Goal: Task Accomplishment & Management: Use online tool/utility

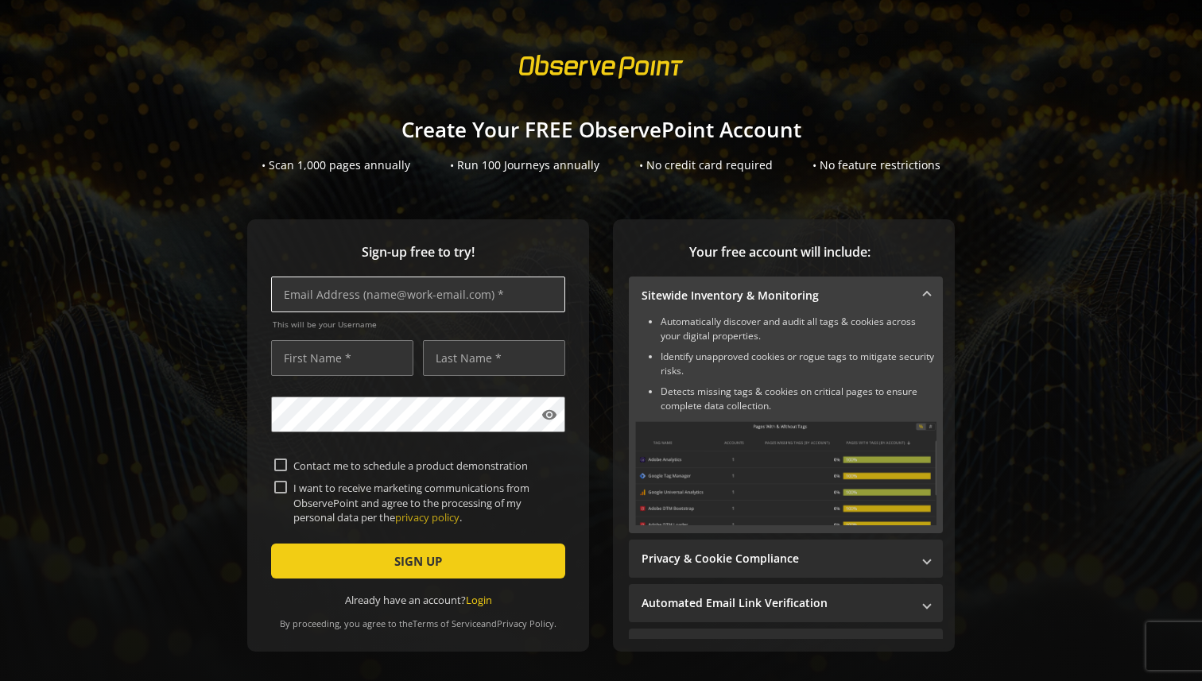
click at [486, 290] on input "text" at bounding box center [418, 295] width 294 height 36
click at [444, 300] on input "[PERSON_NAME][EMAIL_ADDRESS]" at bounding box center [418, 295] width 294 height 36
type input "[PERSON_NAME][EMAIL_ADDRESS][DOMAIN_NAME]"
click at [375, 372] on input "text" at bounding box center [342, 358] width 142 height 36
type input "[PERSON_NAME]"
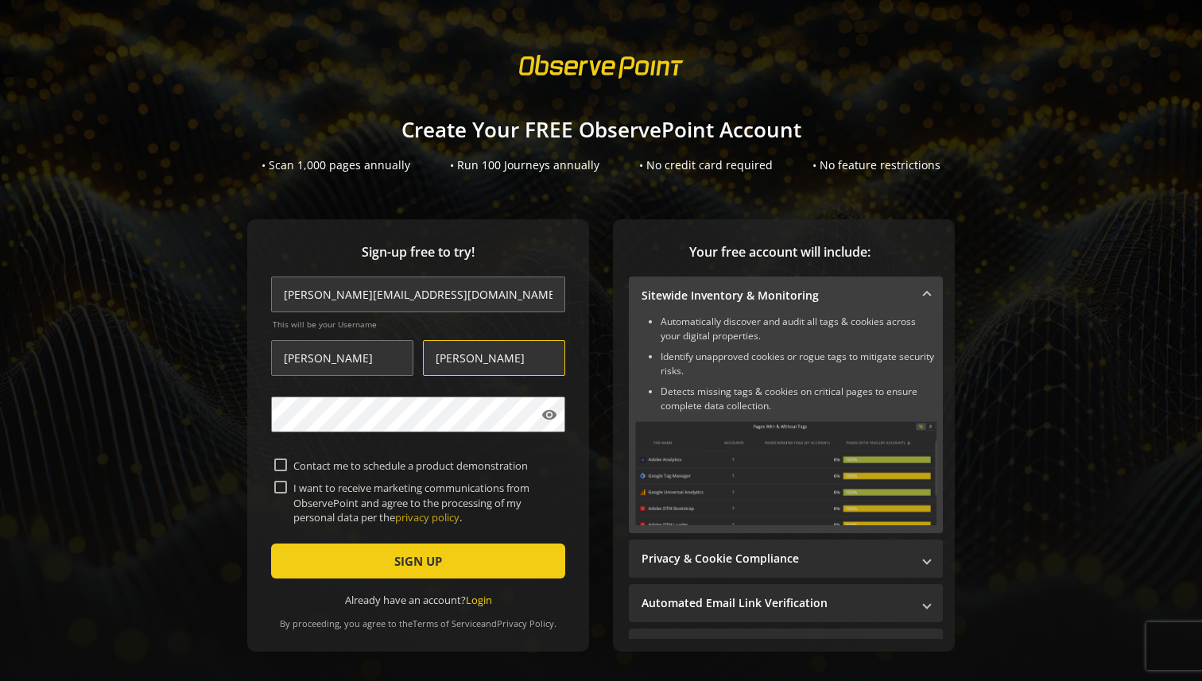
type input "[PERSON_NAME]"
click at [280, 491] on input "I want to receive marketing communications from ObservePoint and agree to the p…" at bounding box center [280, 487] width 13 height 13
checkbox input "true"
click at [429, 562] on span "SIGN UP" at bounding box center [418, 561] width 48 height 29
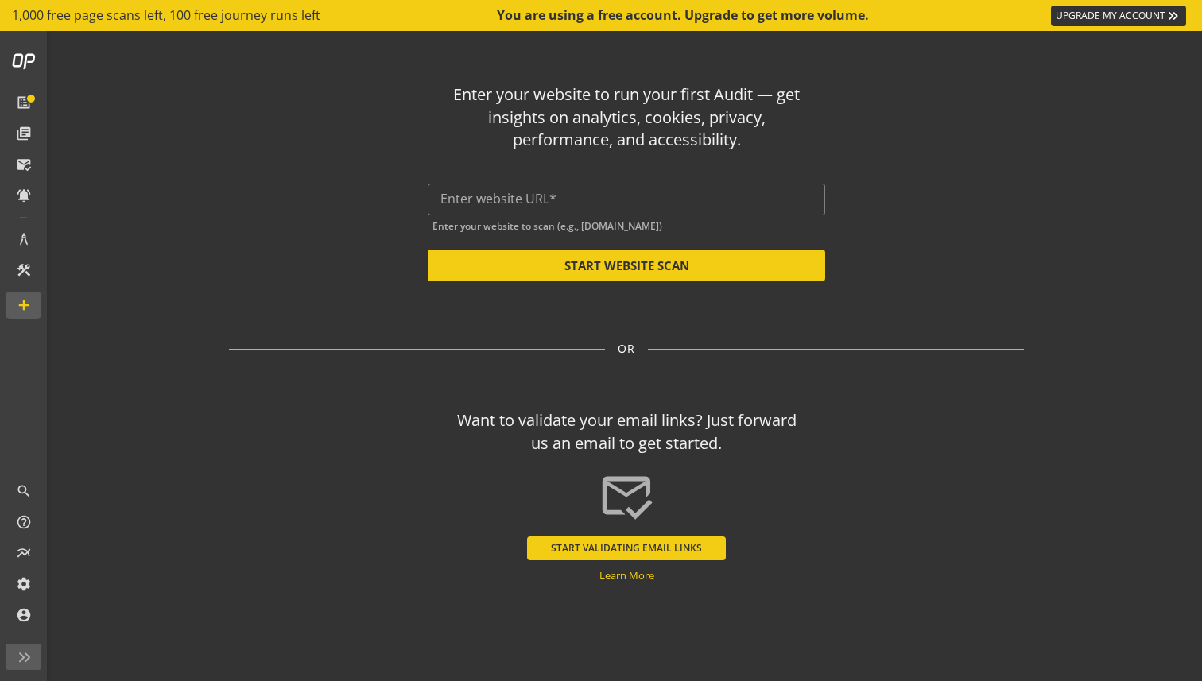
click at [975, 213] on div "Enter your website to run your first Audit — get insights on analytics, cookies…" at bounding box center [626, 176] width 795 height 211
click at [577, 210] on div at bounding box center [626, 200] width 372 height 32
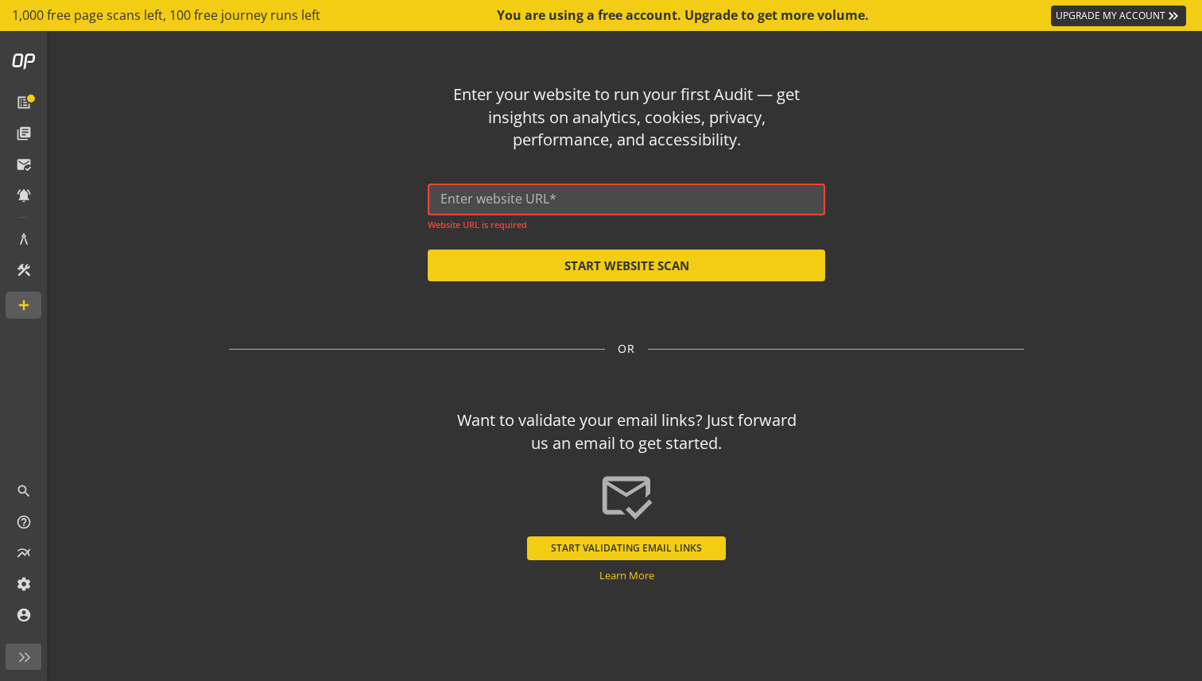
click at [617, 205] on input "text" at bounding box center [626, 199] width 372 height 15
paste input "[URL][DOMAIN_NAME]"
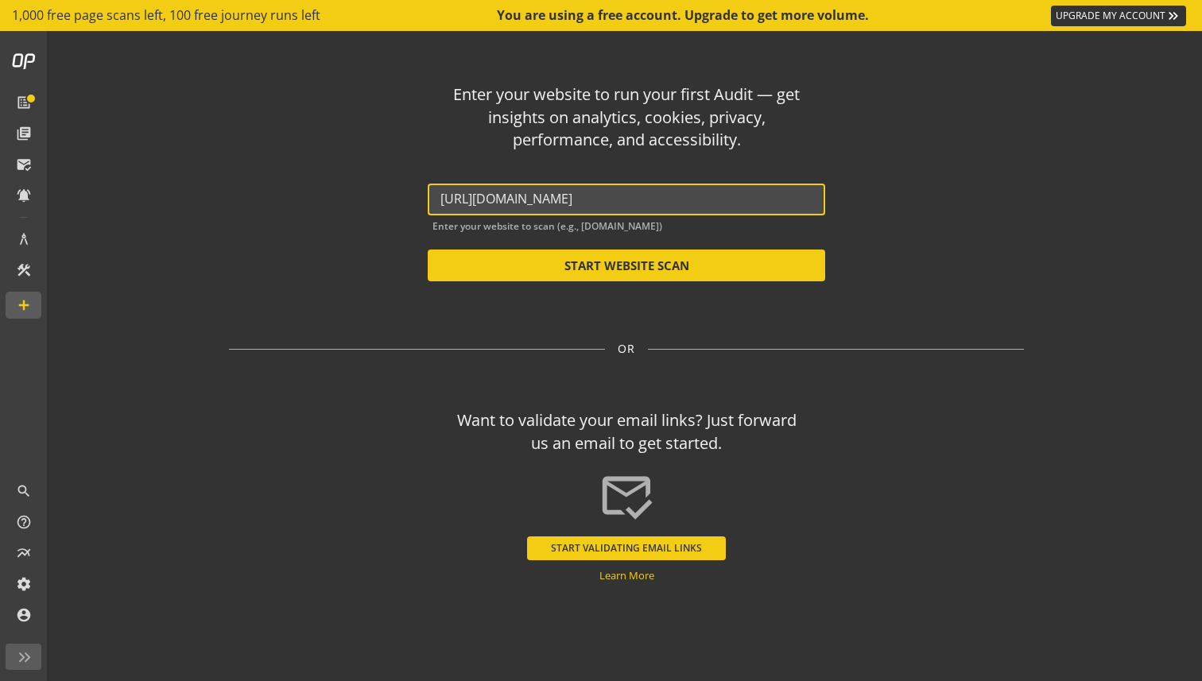
type input "[URL][DOMAIN_NAME]"
click at [894, 274] on div "Enter your website to run your first Audit — get insights on analytics, cookies…" at bounding box center [626, 176] width 795 height 211
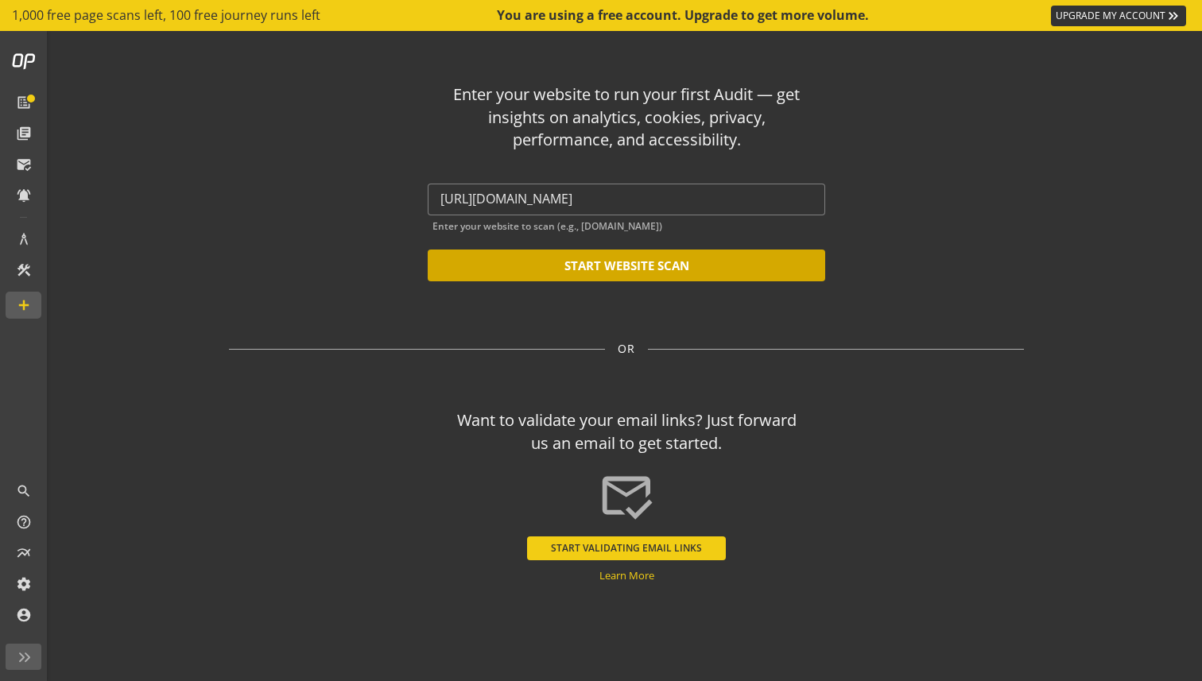
click at [665, 261] on button "START WEBSITE SCAN" at bounding box center [627, 266] width 398 height 32
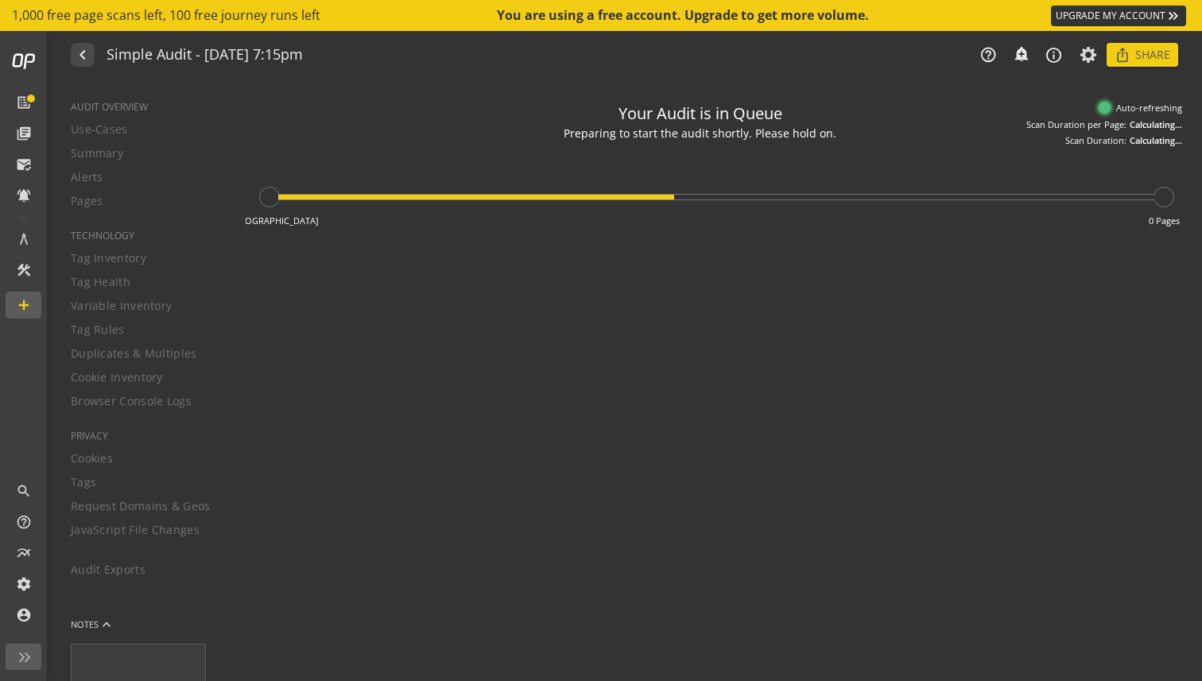
type textarea "Notes can include: -a description of what this audit is validating -changes in …"
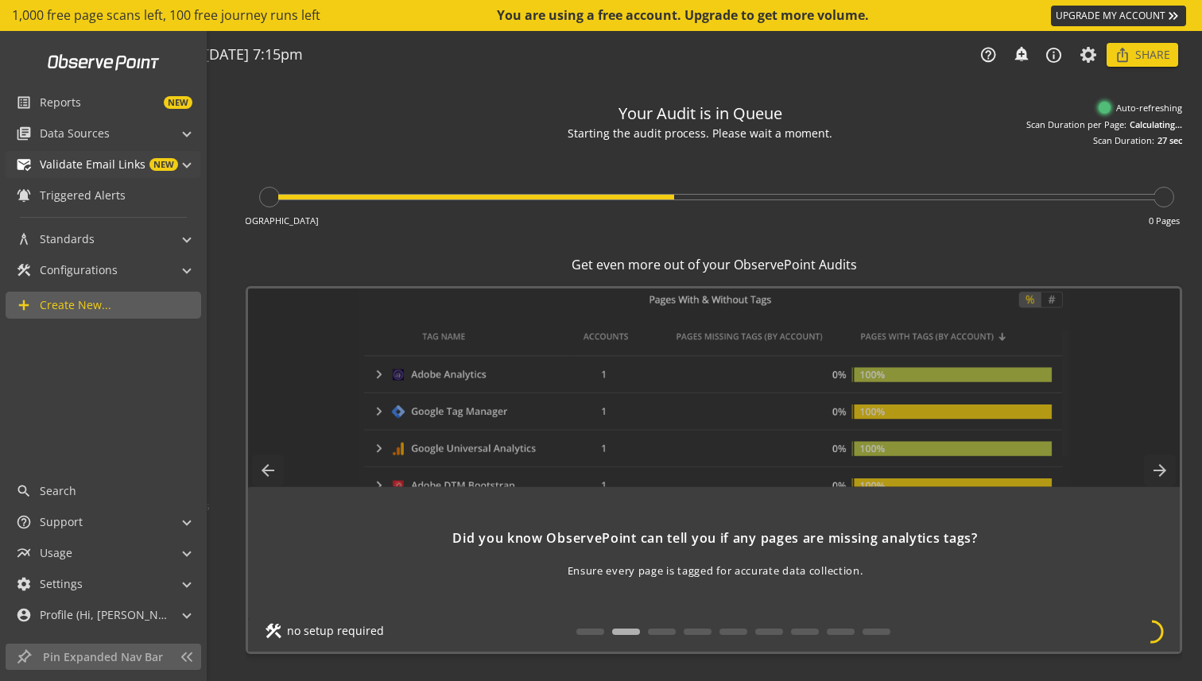
click at [170, 166] on span "NEW" at bounding box center [163, 164] width 29 height 13
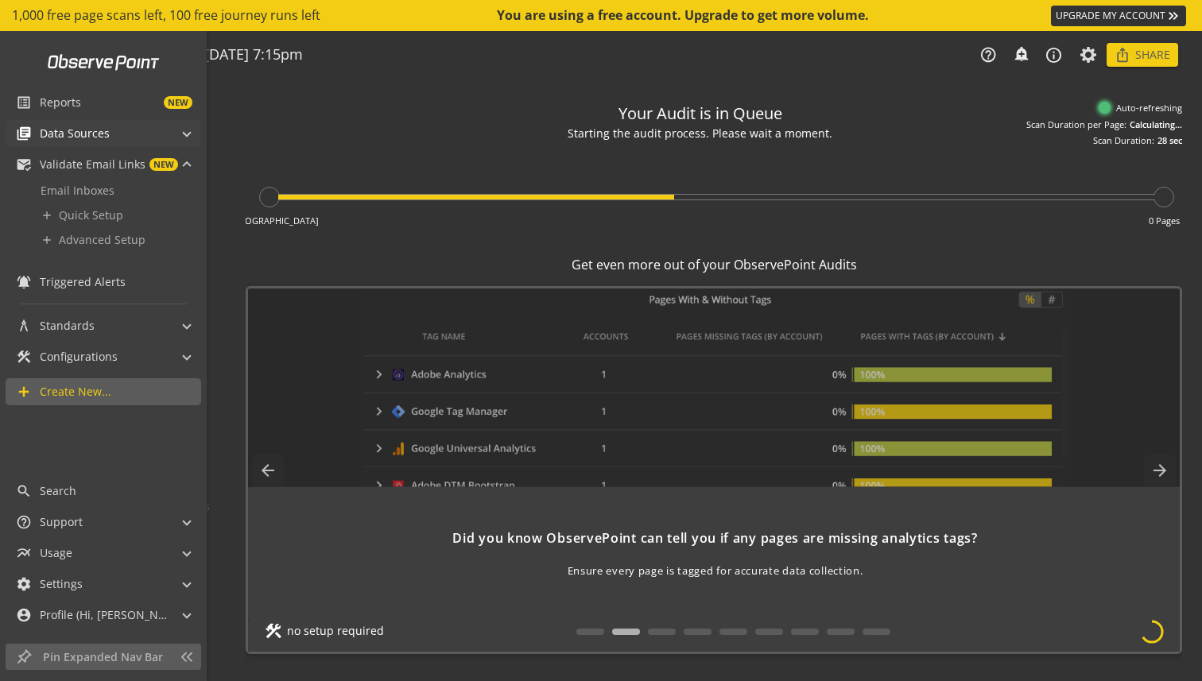
click at [94, 135] on span "Data Sources" at bounding box center [75, 134] width 70 height 16
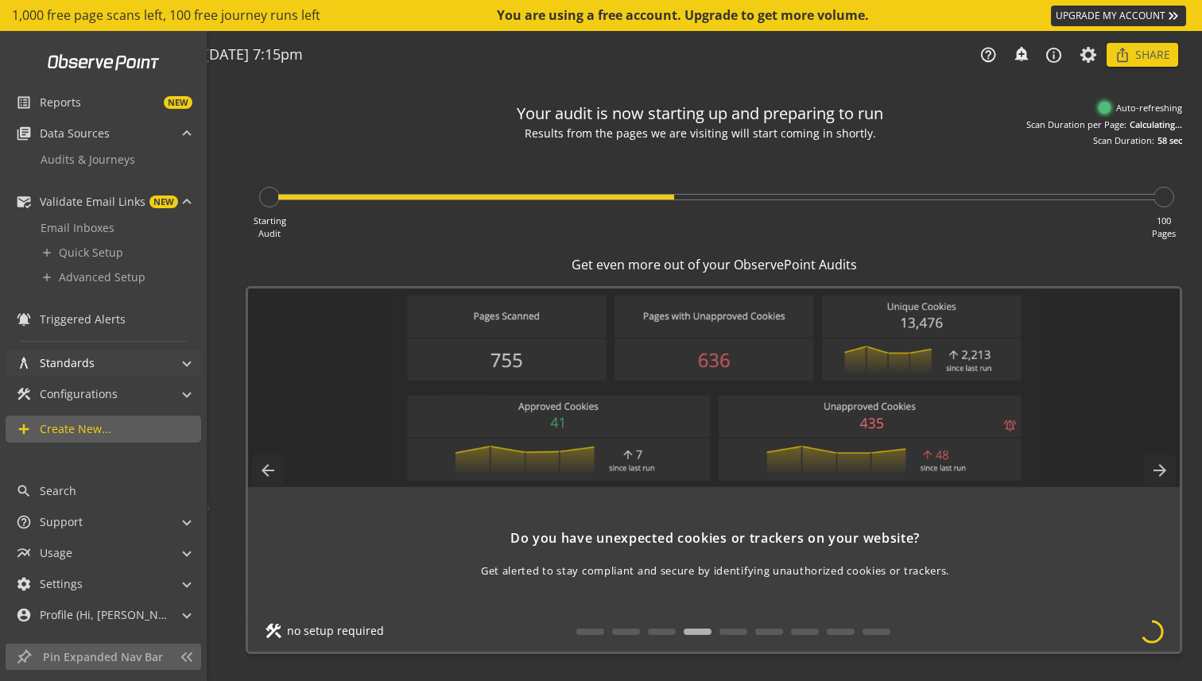
click at [91, 359] on span "Standards" at bounding box center [67, 363] width 55 height 16
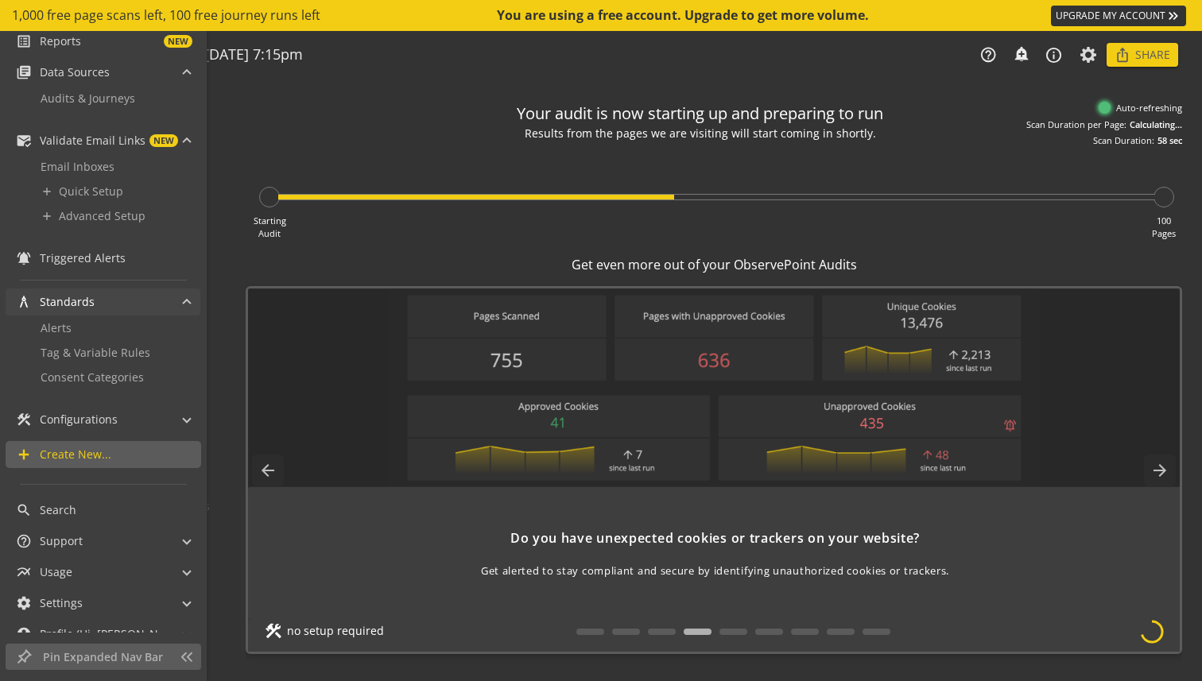
scroll to position [62, 0]
click at [101, 408] on div "construction Configurations" at bounding box center [67, 418] width 102 height 27
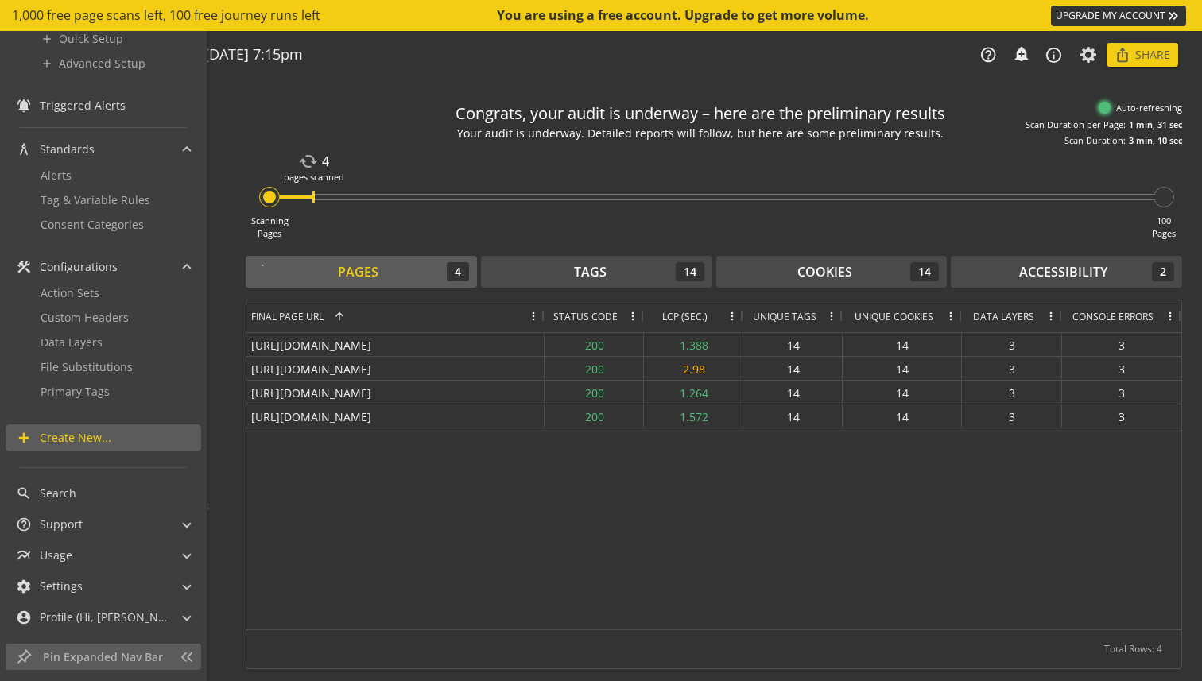
scroll to position [0, 0]
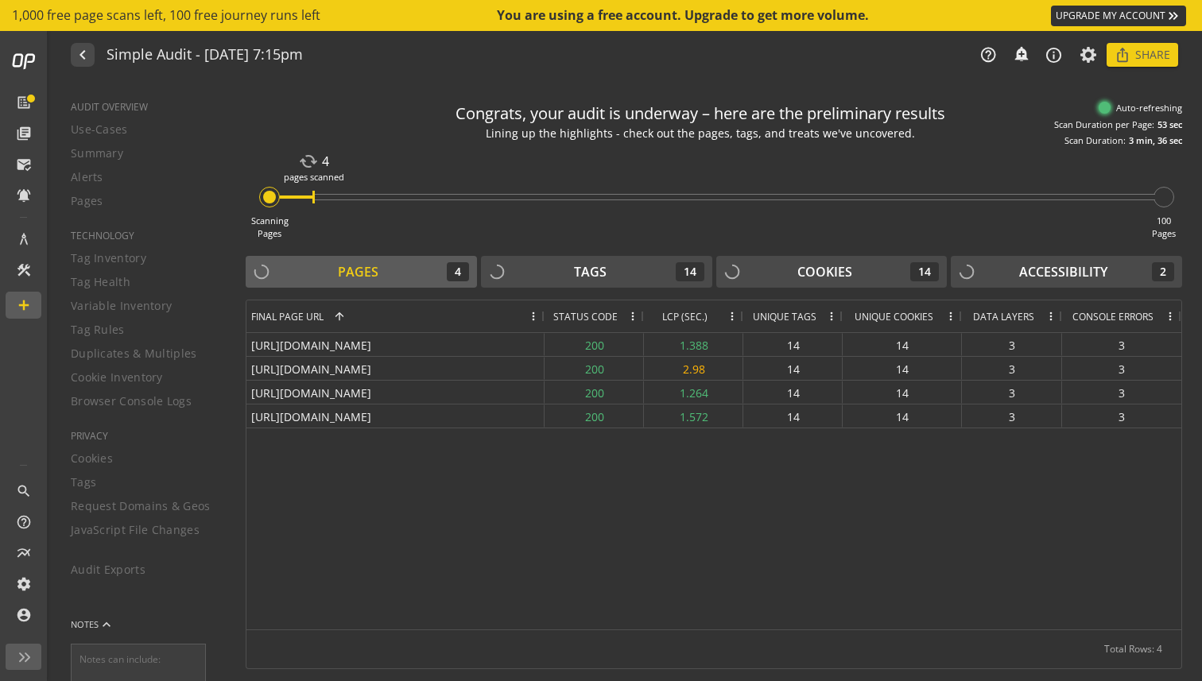
click at [421, 274] on div "Pages 4" at bounding box center [361, 271] width 215 height 19
click at [1166, 314] on span at bounding box center [1170, 316] width 13 height 13
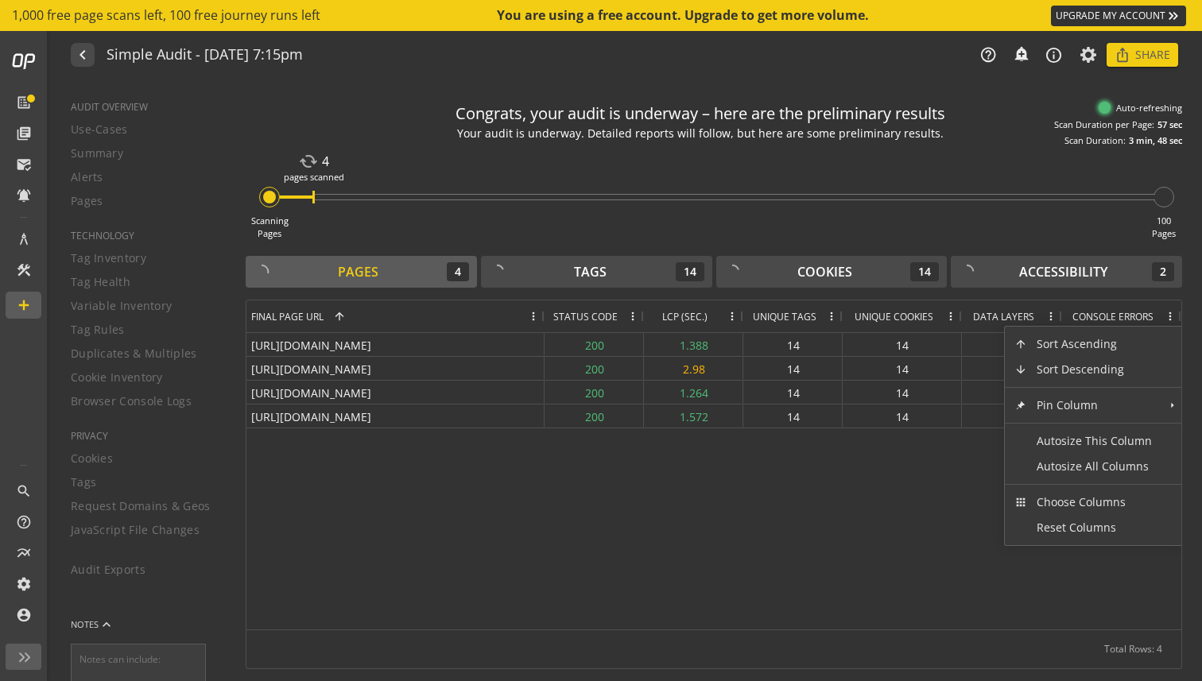
click at [909, 506] on div "[URL][DOMAIN_NAME] 200 1.388 14 14 3 3 [URL][DOMAIN_NAME] 200 2.98 14 14 3 3 [U…" at bounding box center [713, 481] width 935 height 297
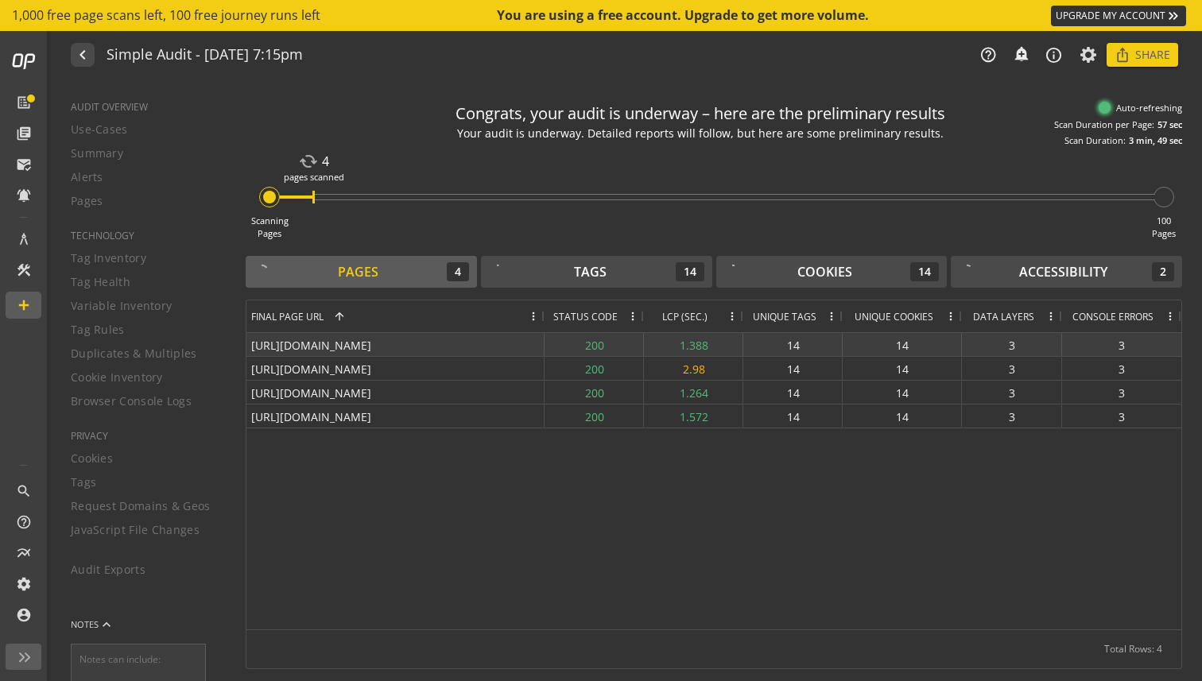
click at [1122, 347] on div "3" at bounding box center [1121, 344] width 119 height 23
